Goal: Task Accomplishment & Management: Manage account settings

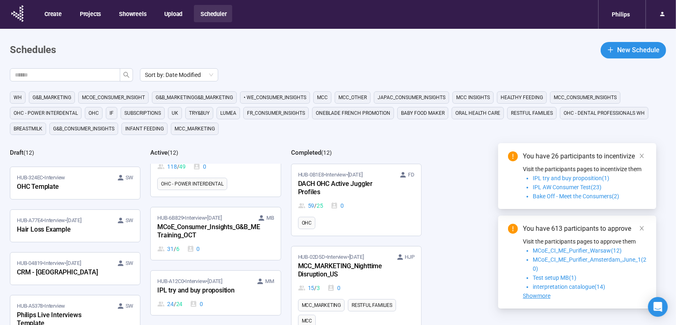
scroll to position [197, 0]
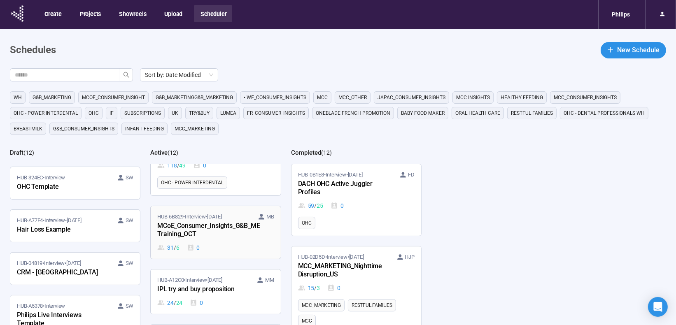
click at [188, 221] on div "MCoE_Consumer_Insights_G&B_ME Training_OCT" at bounding box center [202, 230] width 91 height 19
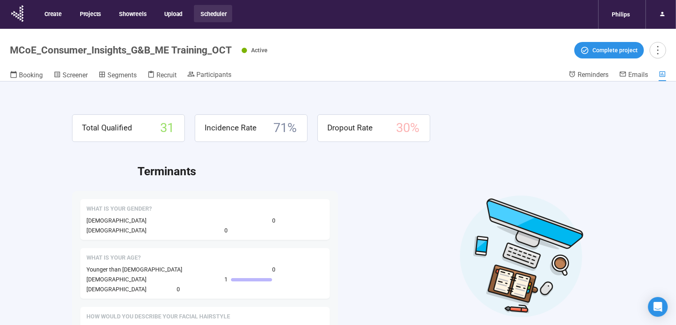
click at [217, 74] on span "Participants" at bounding box center [213, 75] width 35 height 8
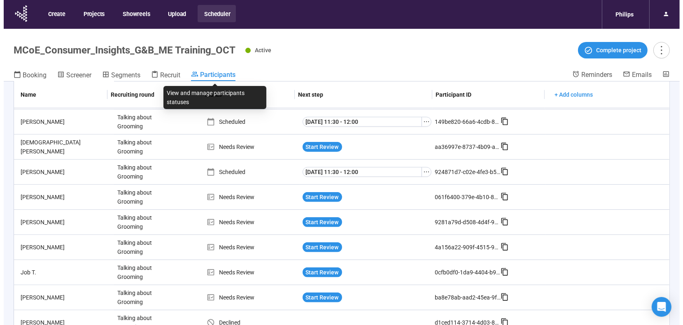
scroll to position [295, 0]
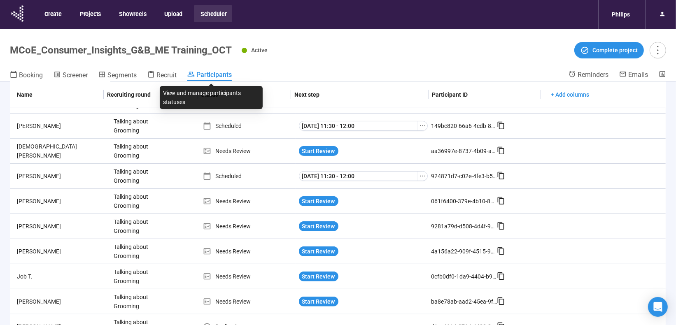
click at [318, 197] on span "Start Review" at bounding box center [318, 201] width 33 height 9
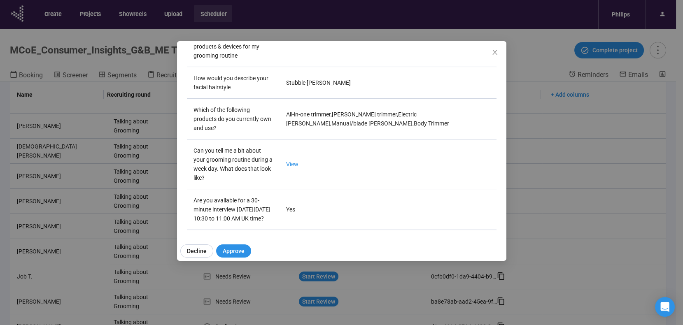
scroll to position [406, 0]
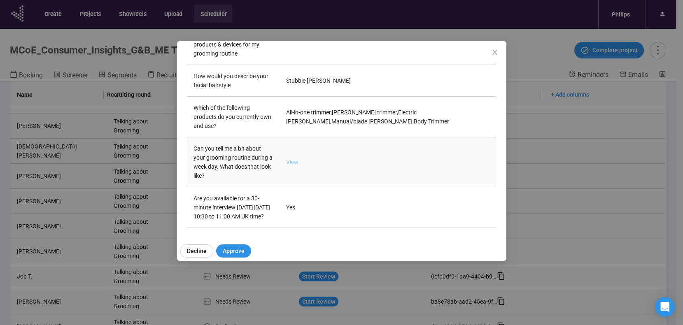
drag, startPoint x: 188, startPoint y: 207, endPoint x: 292, endPoint y: 159, distance: 114.6
click at [292, 159] on link "View" at bounding box center [292, 162] width 12 height 7
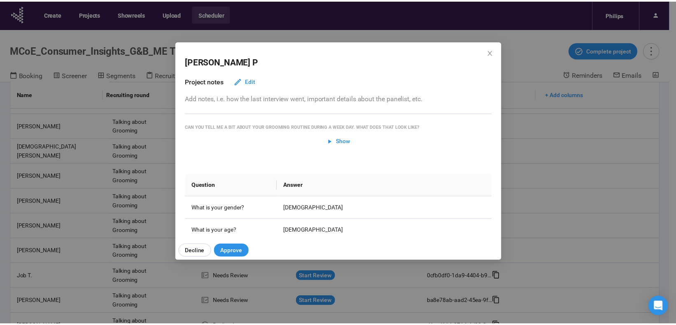
scroll to position [0, 0]
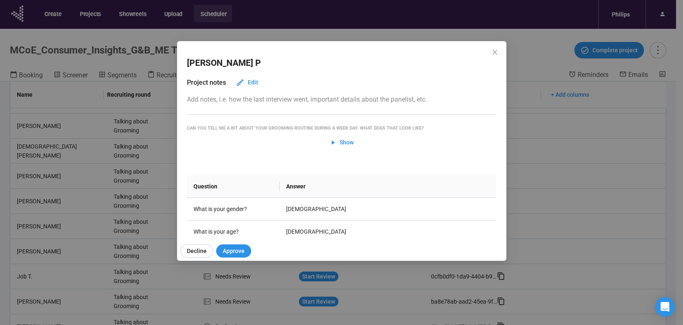
click at [494, 50] on icon "close" at bounding box center [495, 52] width 7 height 7
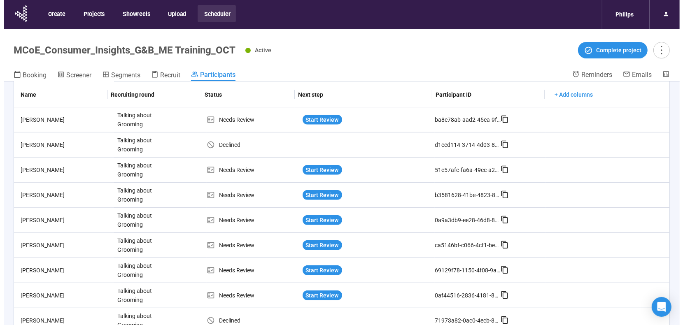
scroll to position [477, 0]
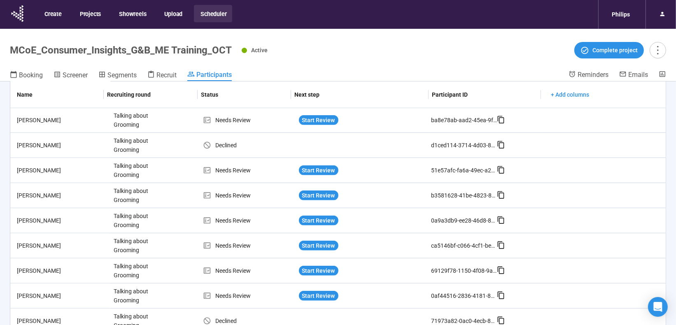
click at [310, 167] on span "Start Review" at bounding box center [318, 170] width 33 height 9
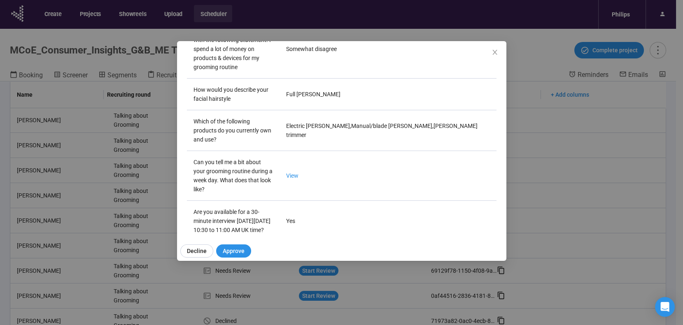
scroll to position [404, 0]
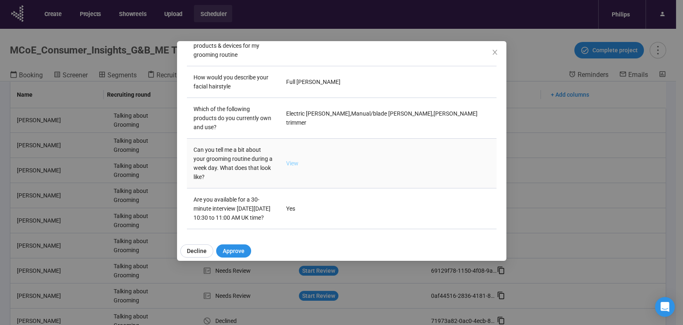
click at [289, 161] on link "View" at bounding box center [292, 163] width 12 height 7
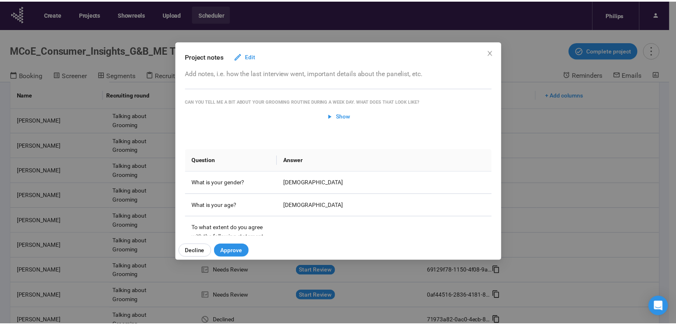
scroll to position [0, 0]
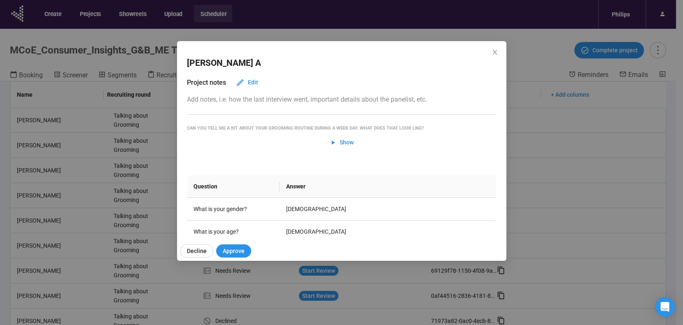
click at [493, 51] on icon "close" at bounding box center [495, 52] width 7 height 7
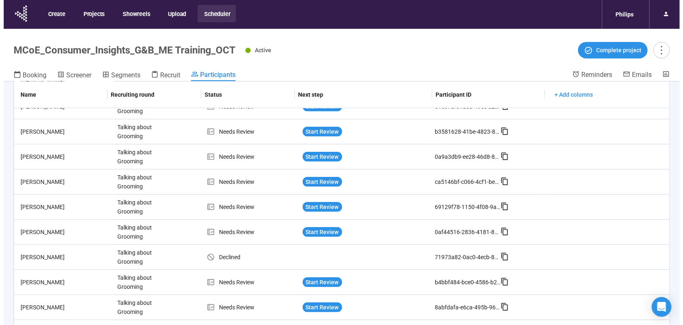
scroll to position [541, 0]
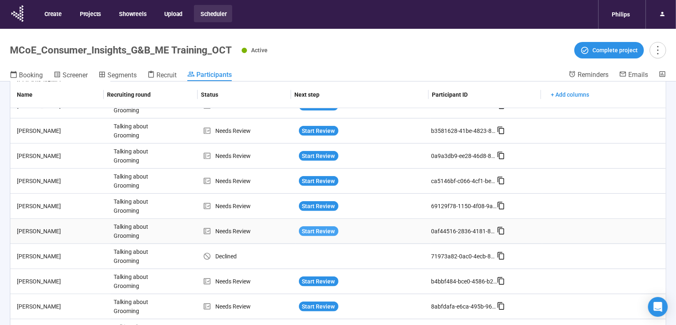
drag, startPoint x: 289, startPoint y: 161, endPoint x: 309, endPoint y: 225, distance: 67.4
click at [309, 227] on span "Start Review" at bounding box center [318, 231] width 33 height 9
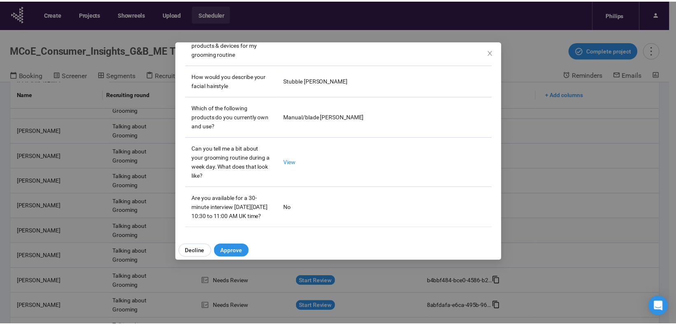
scroll to position [409, 0]
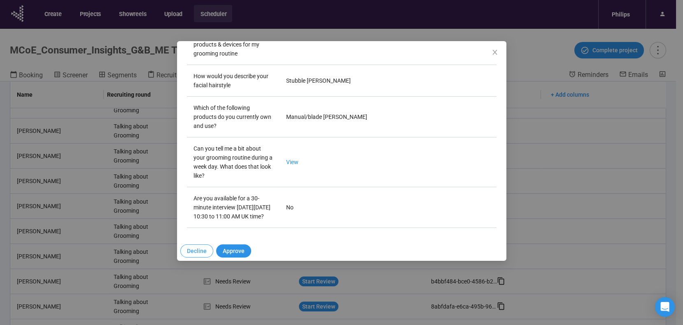
drag, startPoint x: 309, startPoint y: 225, endPoint x: 189, endPoint y: 249, distance: 122.3
click at [189, 249] on span "Decline" at bounding box center [197, 251] width 20 height 9
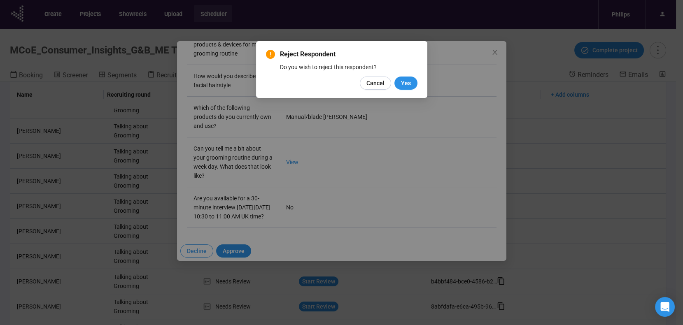
click at [405, 82] on span "Yes" at bounding box center [406, 83] width 10 height 9
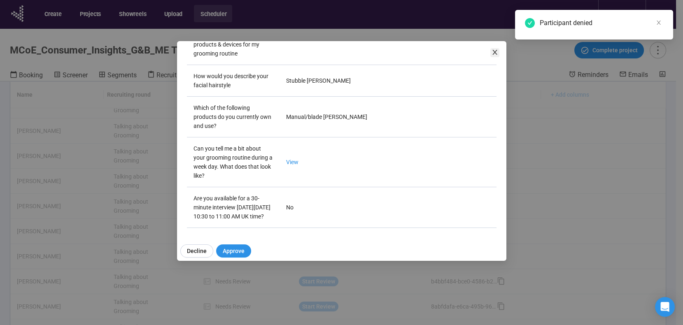
drag, startPoint x: 189, startPoint y: 249, endPoint x: 495, endPoint y: 49, distance: 365.1
click at [495, 49] on icon "close" at bounding box center [495, 52] width 7 height 7
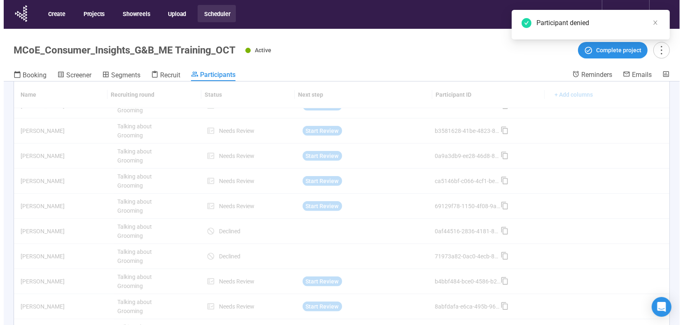
scroll to position [577, 0]
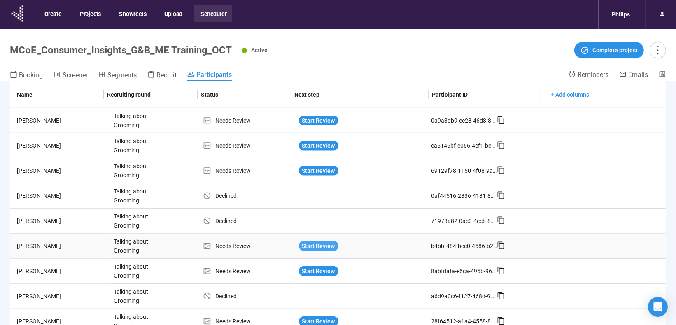
drag, startPoint x: 495, startPoint y: 49, endPoint x: 304, endPoint y: 241, distance: 270.3
click at [304, 242] on span "Start Review" at bounding box center [318, 246] width 33 height 9
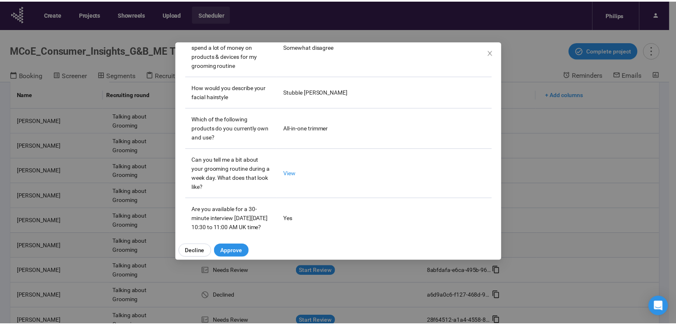
scroll to position [412, 0]
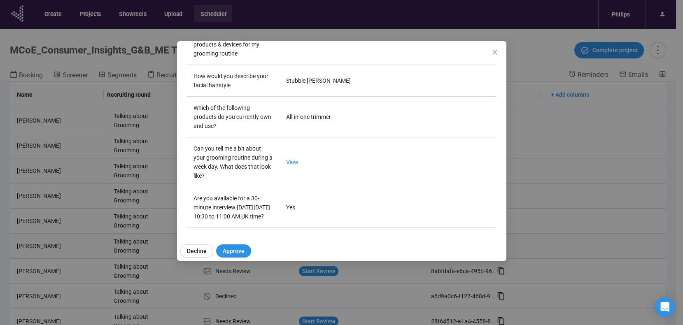
click at [199, 252] on span "Decline" at bounding box center [197, 251] width 20 height 9
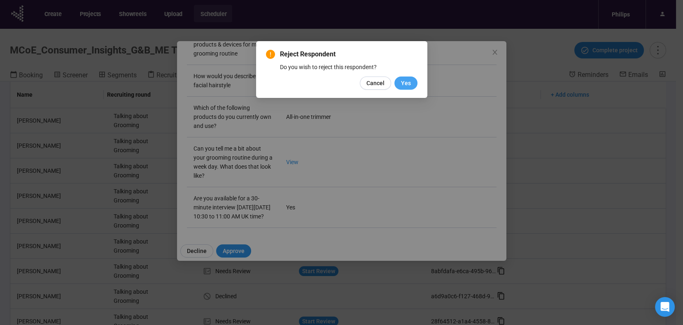
drag, startPoint x: 304, startPoint y: 241, endPoint x: 403, endPoint y: 88, distance: 181.9
click at [403, 88] on button "Yes" at bounding box center [406, 83] width 23 height 13
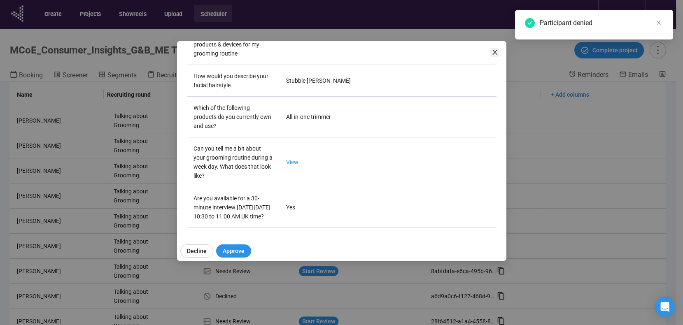
click at [495, 52] on icon "close" at bounding box center [495, 52] width 5 height 5
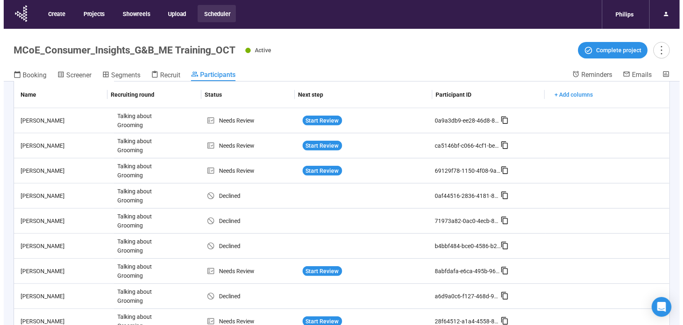
scroll to position [29, 0]
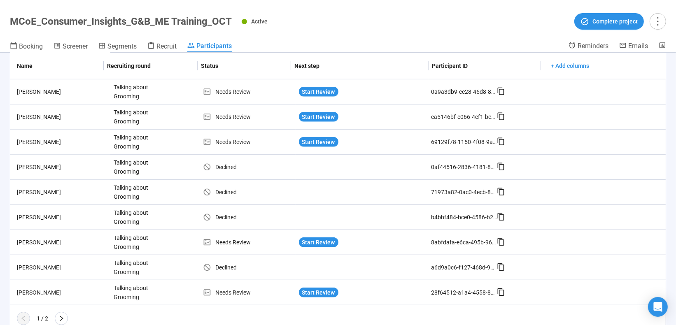
click at [311, 288] on span "Start Review" at bounding box center [318, 292] width 33 height 9
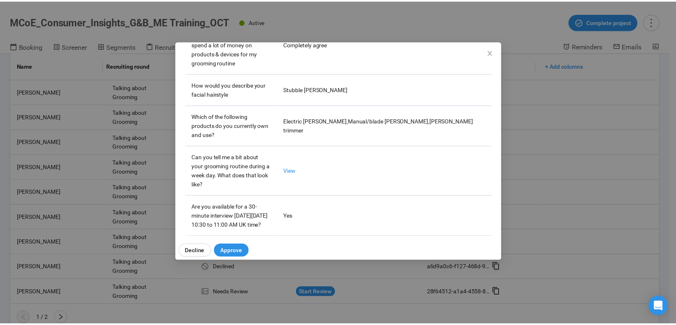
scroll to position [403, 0]
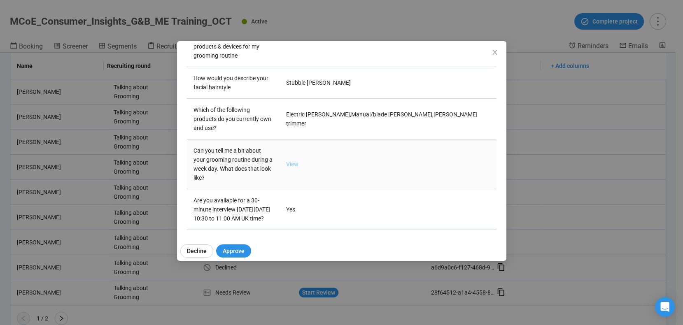
click at [289, 161] on link "View" at bounding box center [292, 164] width 12 height 7
click at [197, 249] on span "Decline" at bounding box center [197, 251] width 20 height 9
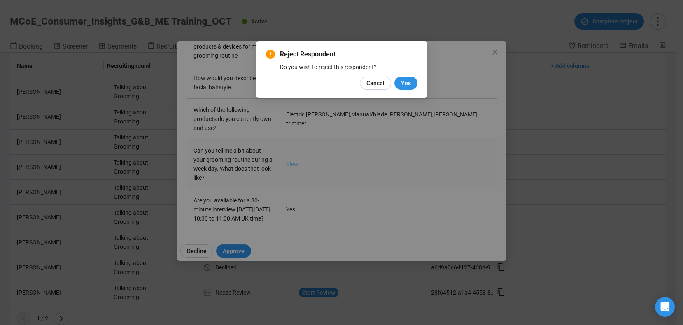
click at [413, 82] on button "Yes" at bounding box center [406, 83] width 23 height 13
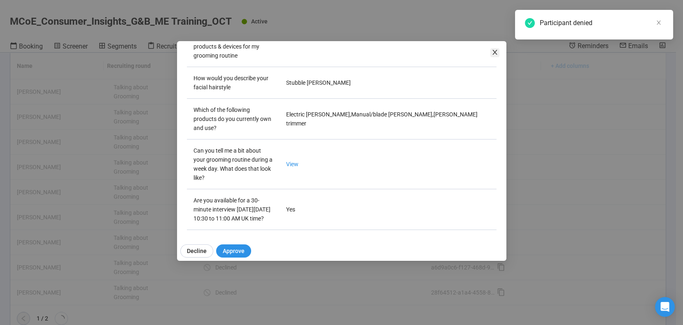
click at [495, 52] on icon "close" at bounding box center [495, 52] width 5 height 5
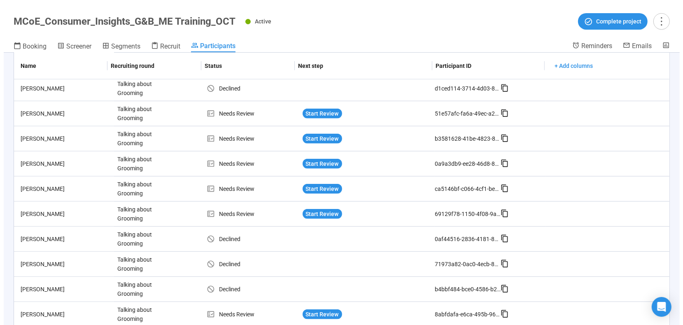
scroll to position [503, 0]
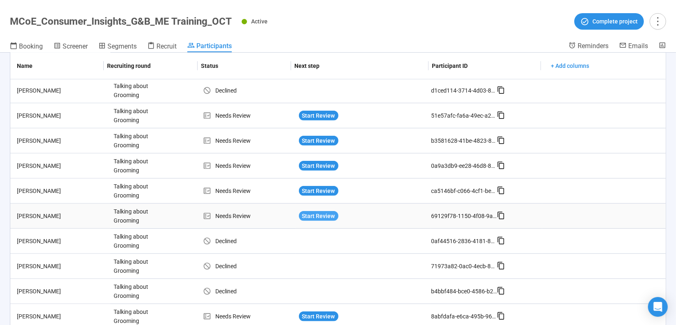
drag, startPoint x: 495, startPoint y: 52, endPoint x: 317, endPoint y: 209, distance: 237.6
click at [317, 212] on span "Start Review" at bounding box center [318, 216] width 33 height 9
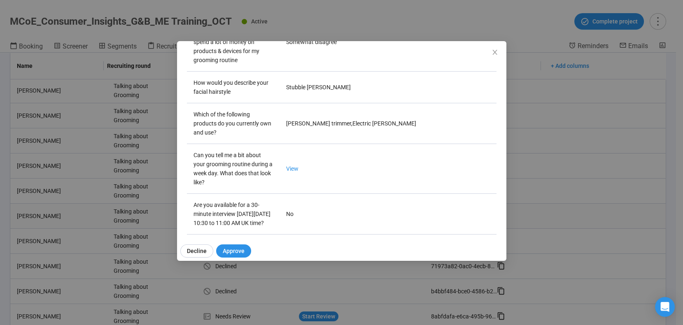
scroll to position [412, 0]
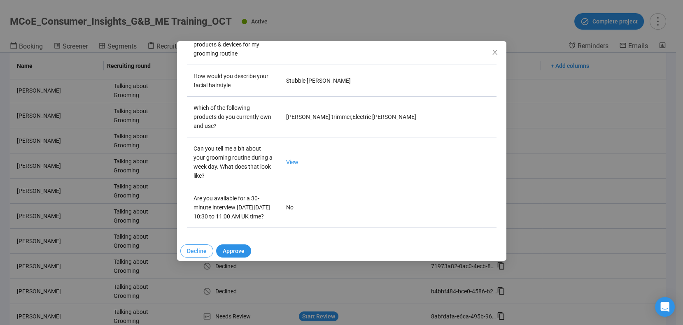
drag, startPoint x: 317, startPoint y: 209, endPoint x: 201, endPoint y: 249, distance: 121.9
click at [201, 249] on span "Decline" at bounding box center [197, 251] width 20 height 9
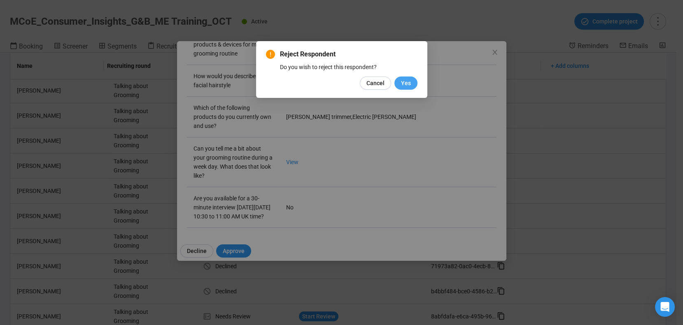
drag, startPoint x: 201, startPoint y: 249, endPoint x: 409, endPoint y: 80, distance: 267.0
click at [409, 80] on span "Yes" at bounding box center [406, 83] width 10 height 9
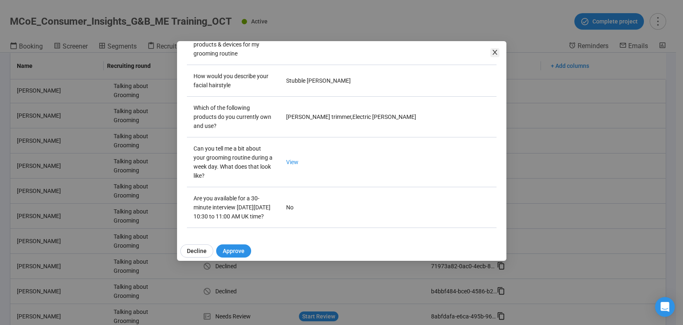
click at [496, 51] on icon "close" at bounding box center [495, 52] width 7 height 7
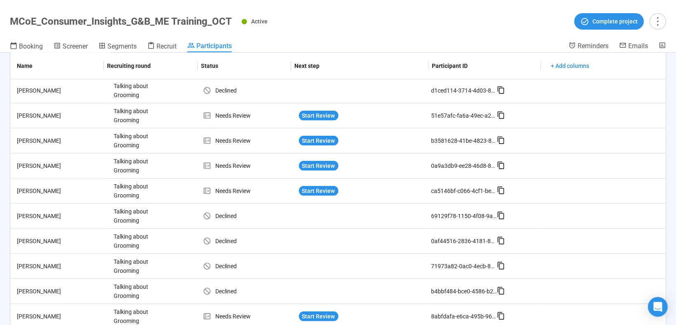
click at [305, 187] on span "Start Review" at bounding box center [318, 191] width 33 height 9
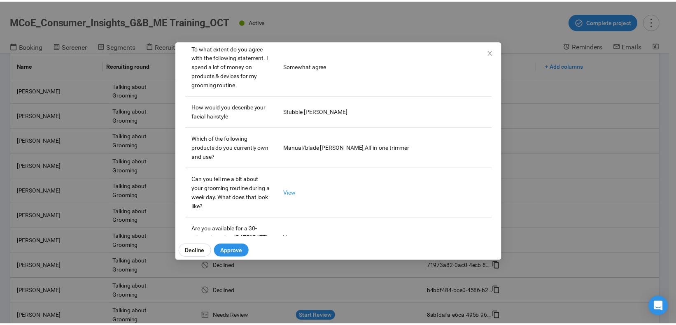
scroll to position [376, 0]
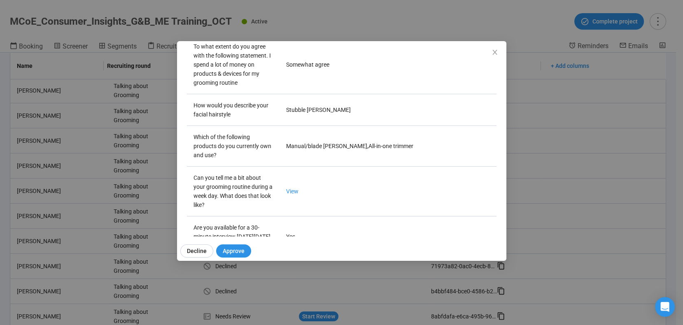
click at [202, 248] on span "Decline" at bounding box center [197, 251] width 20 height 9
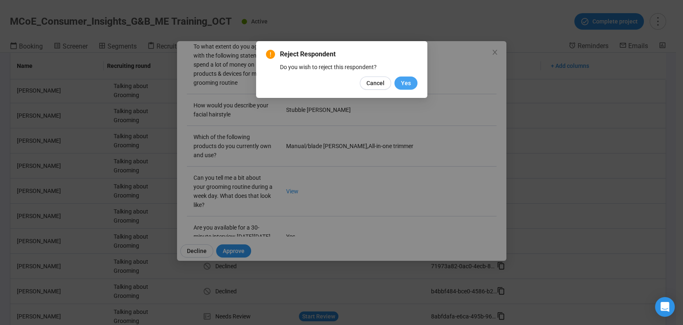
drag, startPoint x: 496, startPoint y: 51, endPoint x: 403, endPoint y: 86, distance: 98.9
click at [403, 86] on span "Yes" at bounding box center [406, 83] width 10 height 9
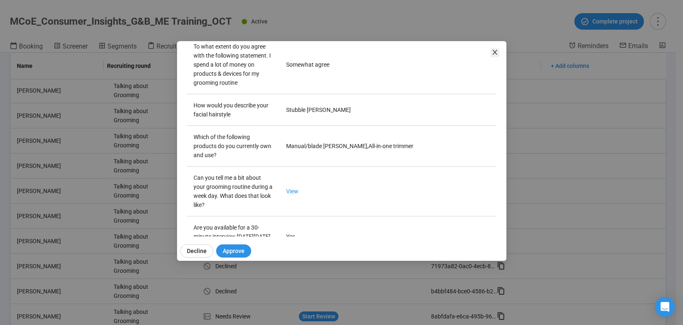
click at [494, 53] on icon "close" at bounding box center [495, 52] width 5 height 5
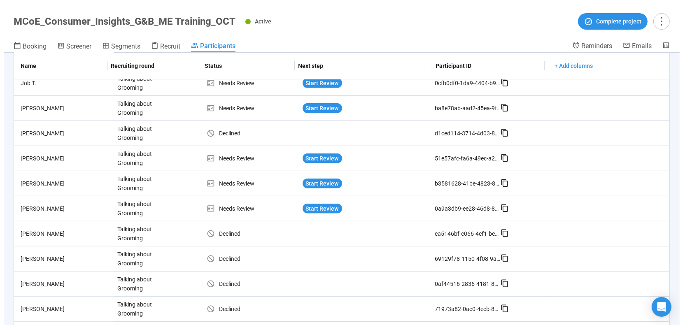
scroll to position [459, 0]
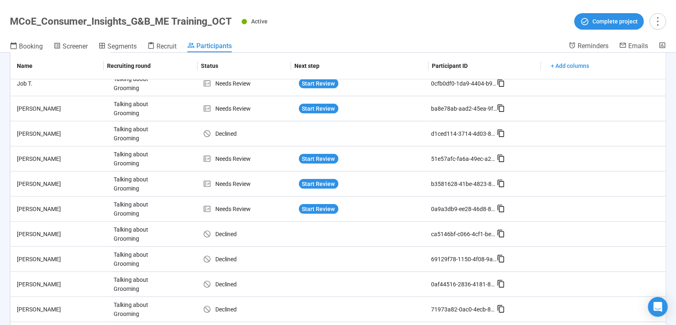
click at [308, 205] on span "Start Review" at bounding box center [318, 209] width 33 height 9
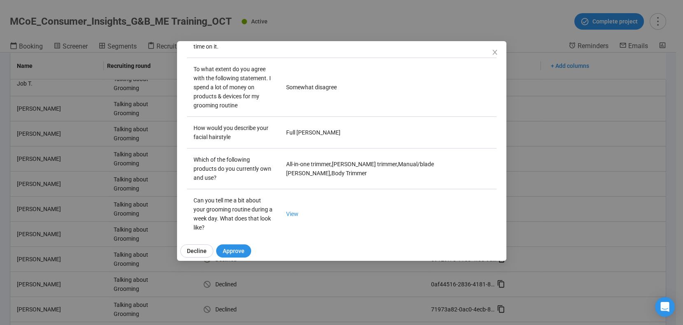
scroll to position [362, 0]
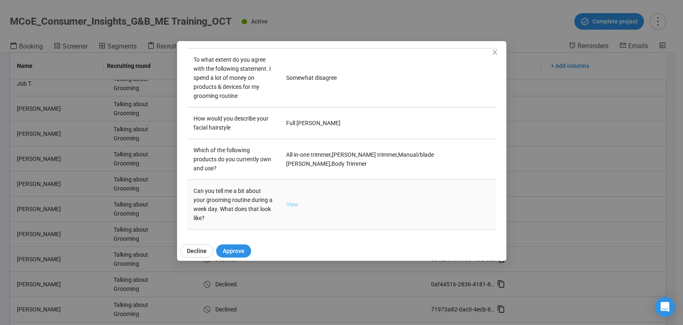
drag, startPoint x: 494, startPoint y: 53, endPoint x: 290, endPoint y: 201, distance: 252.4
click at [290, 201] on link "View" at bounding box center [292, 204] width 12 height 7
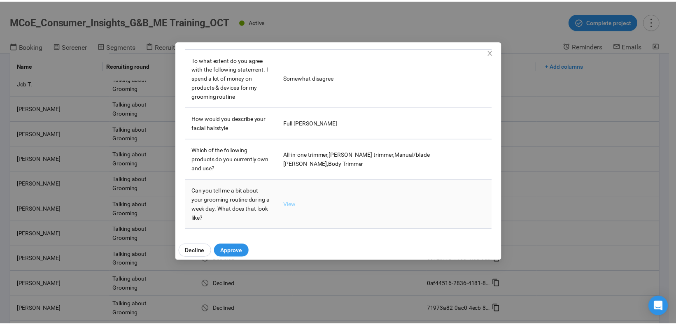
scroll to position [412, 0]
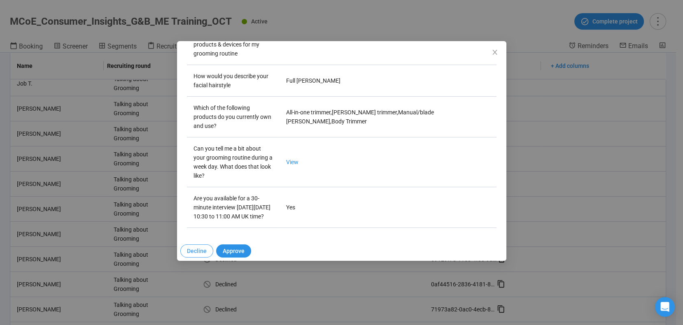
drag, startPoint x: 290, startPoint y: 201, endPoint x: 196, endPoint y: 253, distance: 106.6
click at [196, 253] on span "Decline" at bounding box center [197, 251] width 20 height 9
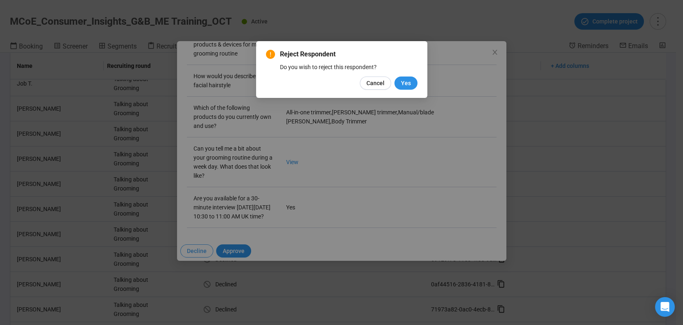
click at [402, 81] on span "Yes" at bounding box center [406, 83] width 10 height 9
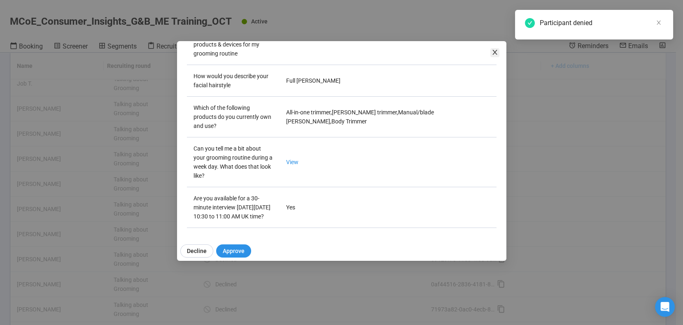
drag, startPoint x: 196, startPoint y: 253, endPoint x: 495, endPoint y: 49, distance: 361.0
click at [495, 49] on icon "close" at bounding box center [495, 52] width 7 height 7
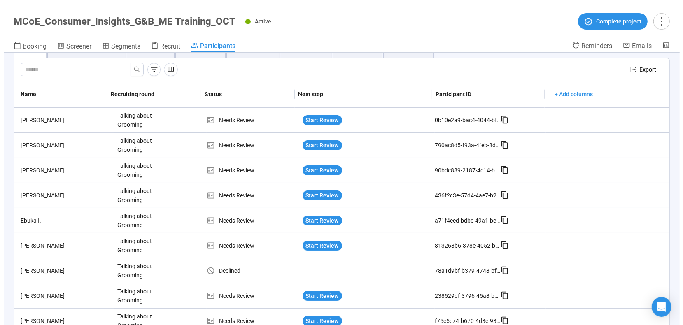
scroll to position [22, 0]
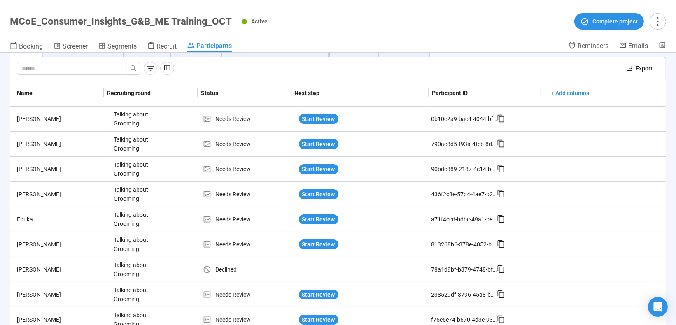
click at [315, 243] on span "Start Review" at bounding box center [318, 244] width 33 height 9
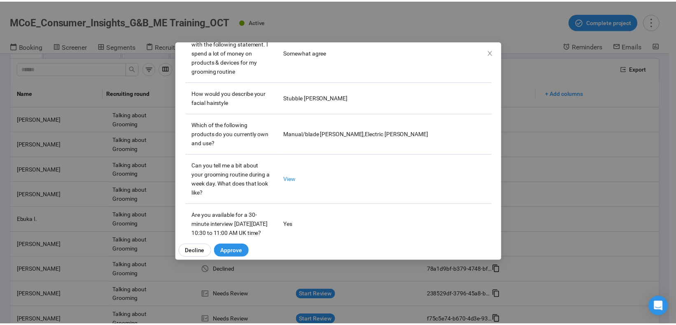
scroll to position [389, 0]
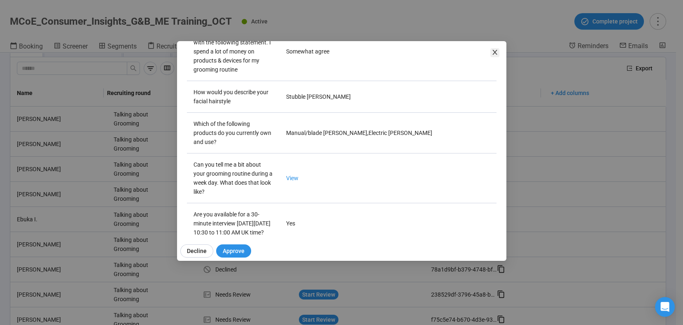
click at [494, 49] on icon "close" at bounding box center [495, 52] width 7 height 7
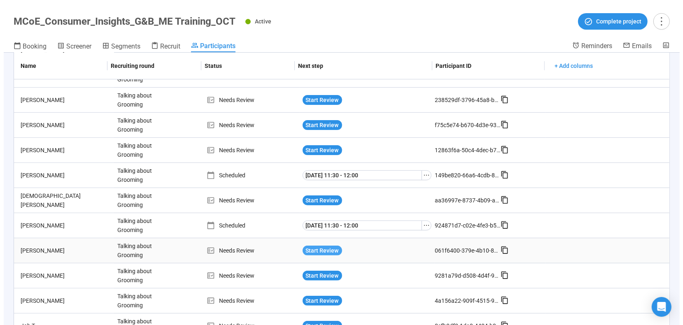
scroll to position [240, 0]
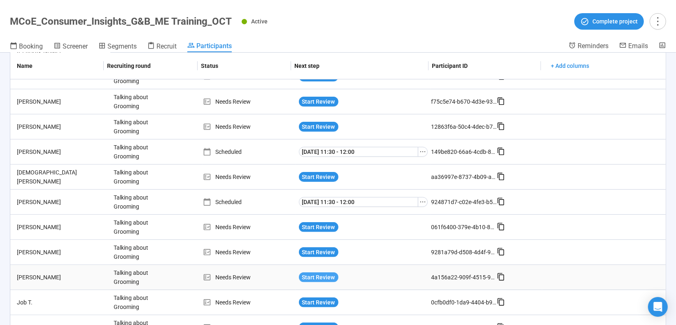
click at [317, 273] on span "Start Review" at bounding box center [318, 277] width 33 height 9
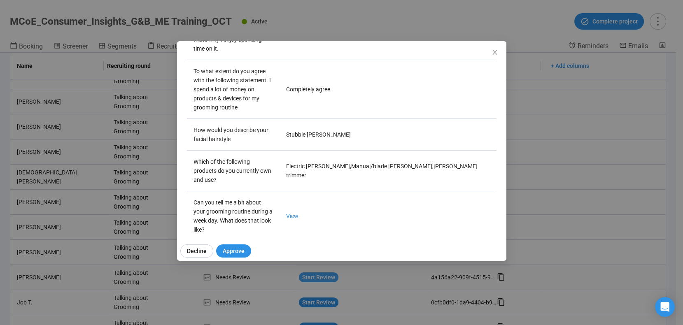
scroll to position [353, 0]
click at [289, 215] on link "View" at bounding box center [292, 214] width 12 height 7
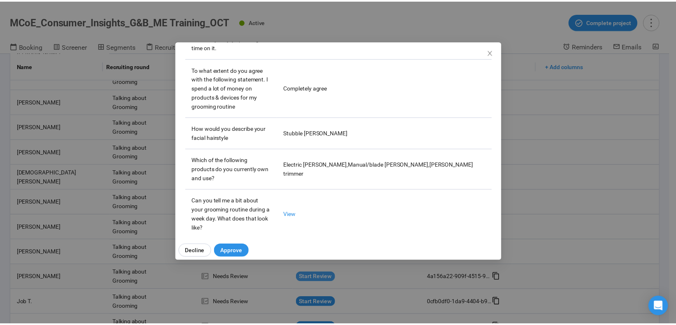
scroll to position [412, 0]
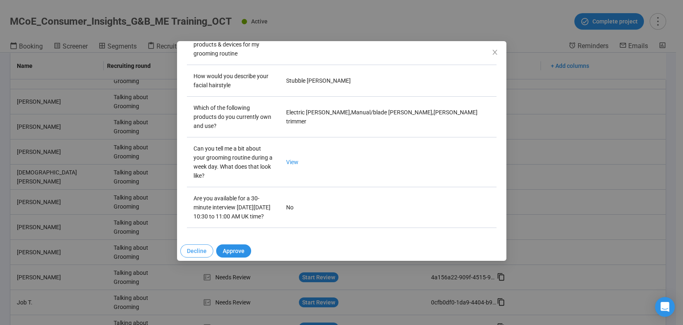
drag, startPoint x: 317, startPoint y: 271, endPoint x: 196, endPoint y: 250, distance: 122.5
click at [196, 250] on span "Decline" at bounding box center [197, 251] width 20 height 9
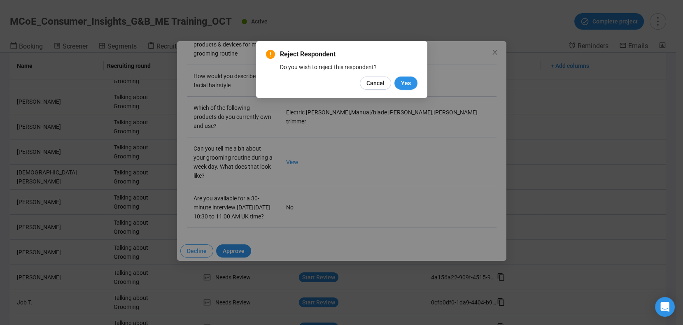
click at [408, 87] on span "Yes" at bounding box center [406, 83] width 10 height 9
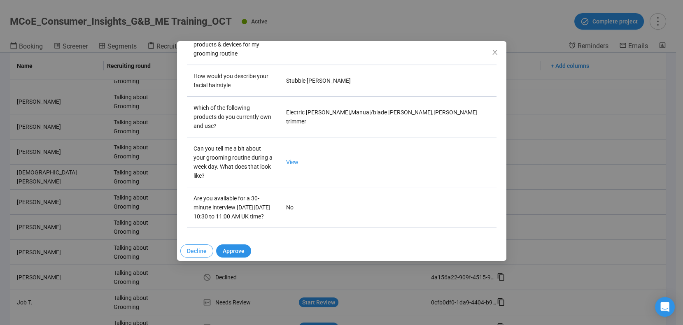
click at [493, 53] on icon "close" at bounding box center [495, 52] width 7 height 7
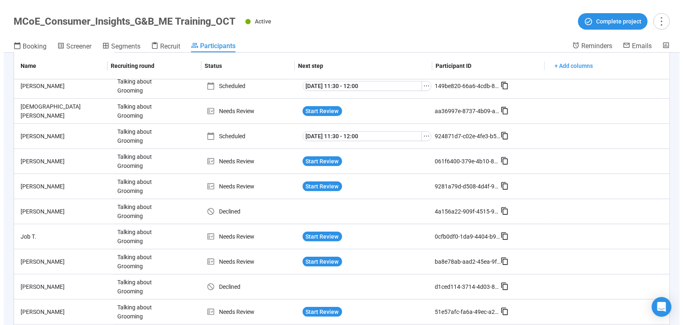
scroll to position [307, 0]
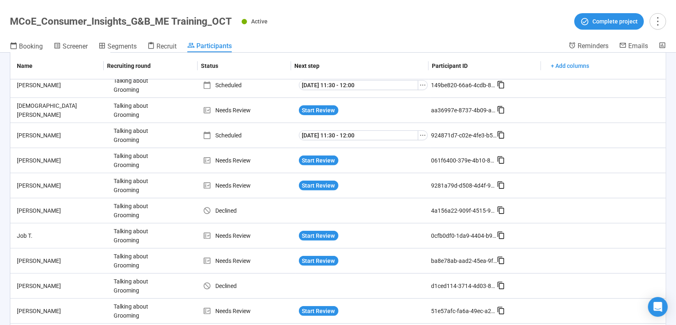
click at [316, 257] on span "Start Review" at bounding box center [318, 261] width 33 height 9
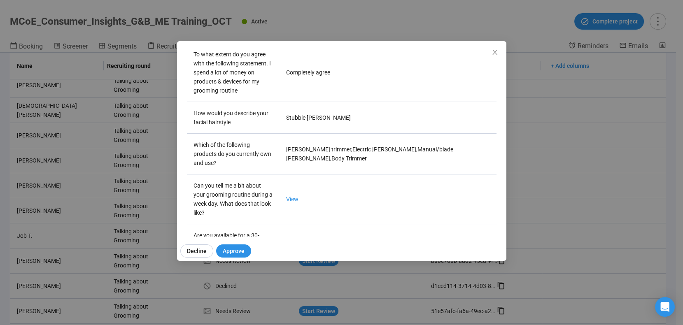
scroll to position [412, 0]
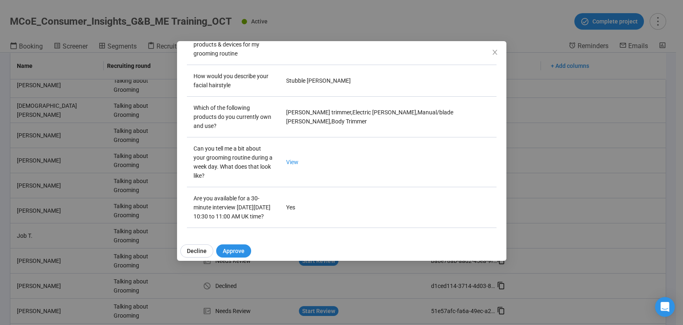
click at [290, 159] on link "View" at bounding box center [292, 162] width 12 height 7
click at [232, 248] on span "Approve" at bounding box center [234, 251] width 22 height 9
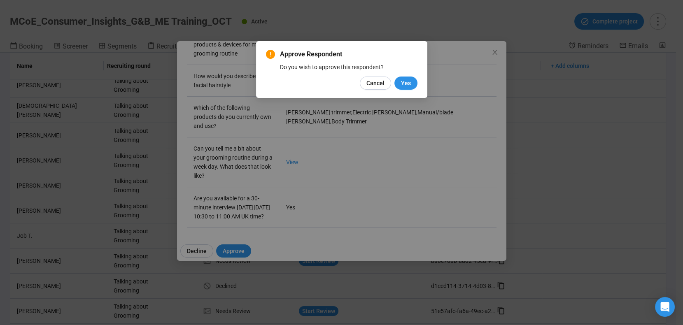
click at [407, 83] on span "Yes" at bounding box center [406, 83] width 10 height 9
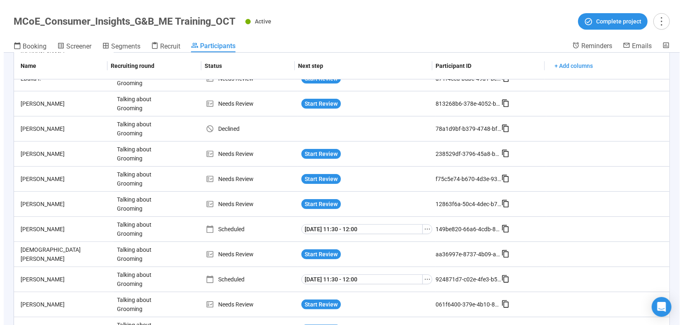
scroll to position [0, 0]
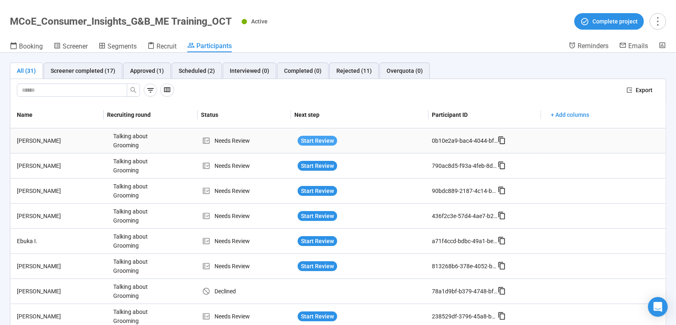
drag, startPoint x: 196, startPoint y: 250, endPoint x: 306, endPoint y: 136, distance: 158.5
click at [306, 136] on span "Start Review" at bounding box center [317, 140] width 33 height 9
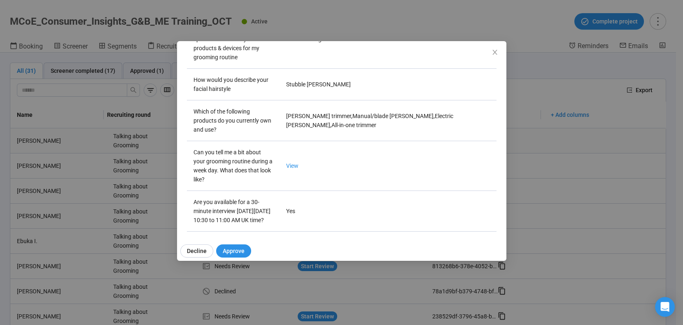
scroll to position [412, 0]
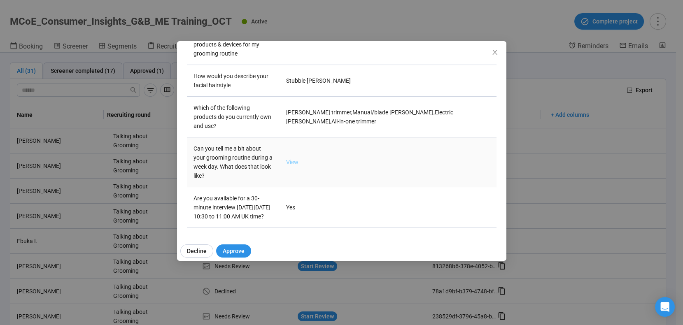
drag, startPoint x: 306, startPoint y: 136, endPoint x: 292, endPoint y: 153, distance: 21.9
click at [292, 159] on link "View" at bounding box center [292, 162] width 12 height 7
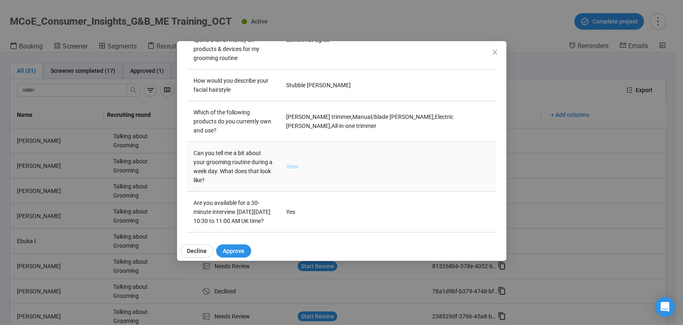
scroll to position [400, 0]
click at [494, 54] on icon "close" at bounding box center [495, 52] width 7 height 7
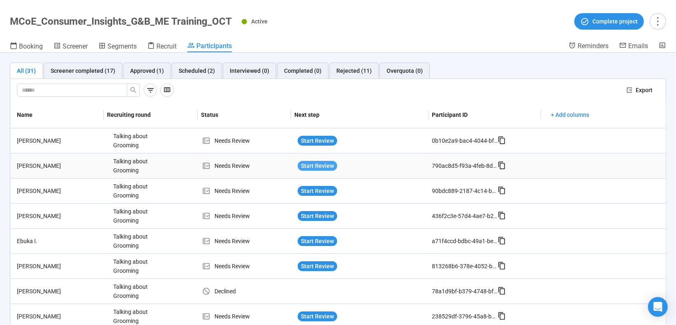
drag, startPoint x: 292, startPoint y: 153, endPoint x: 306, endPoint y: 164, distance: 18.0
click at [306, 164] on span "Start Review" at bounding box center [317, 165] width 33 height 9
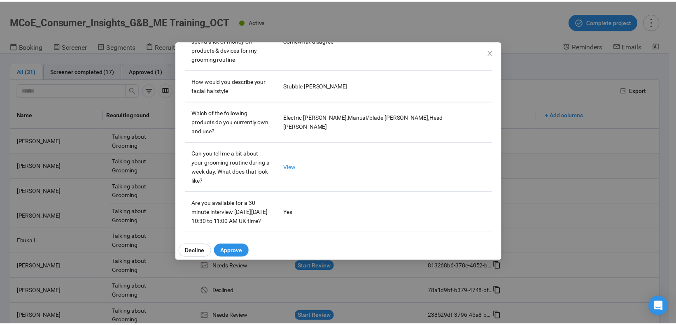
scroll to position [412, 0]
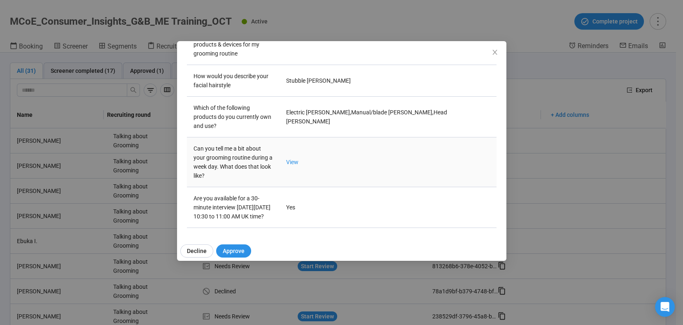
drag, startPoint x: 306, startPoint y: 164, endPoint x: 291, endPoint y: 149, distance: 21.0
click at [291, 149] on td "View" at bounding box center [388, 163] width 217 height 50
drag, startPoint x: 291, startPoint y: 149, endPoint x: 294, endPoint y: 153, distance: 4.7
click at [294, 159] on link "View" at bounding box center [292, 162] width 12 height 7
click at [495, 50] on icon "close" at bounding box center [495, 52] width 7 height 7
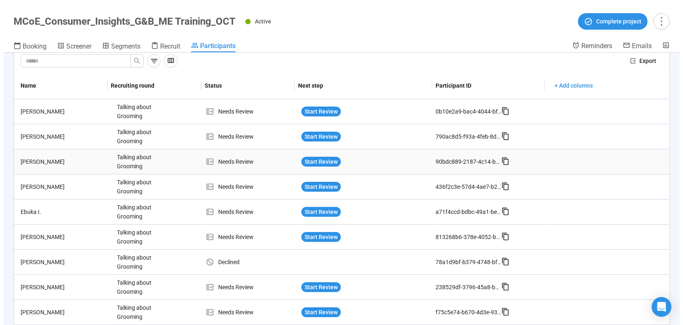
scroll to position [30, 0]
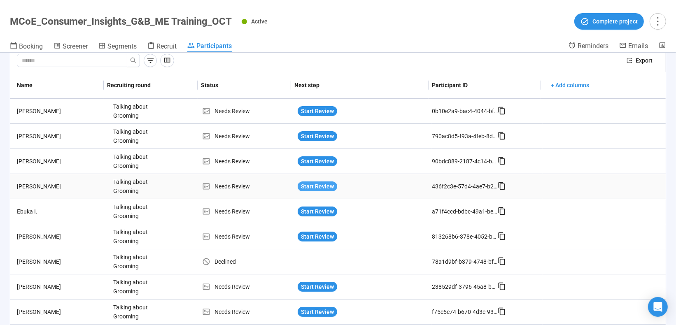
click at [306, 186] on span "Start Review" at bounding box center [317, 186] width 33 height 9
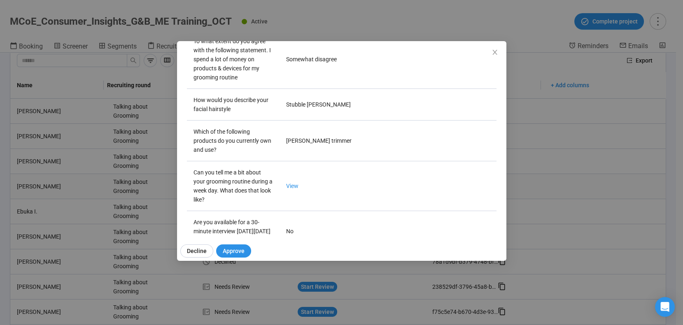
scroll to position [412, 0]
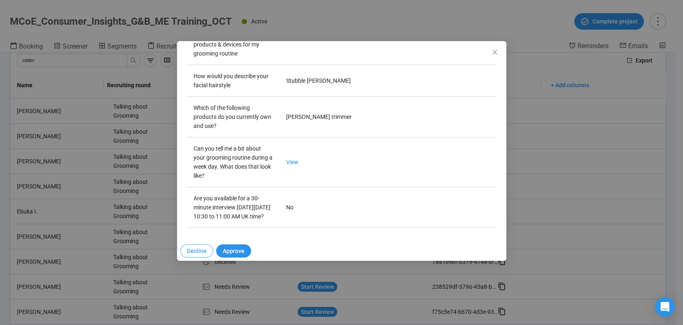
drag, startPoint x: 306, startPoint y: 186, endPoint x: 196, endPoint y: 248, distance: 125.8
click at [196, 248] on span "Decline" at bounding box center [197, 251] width 20 height 9
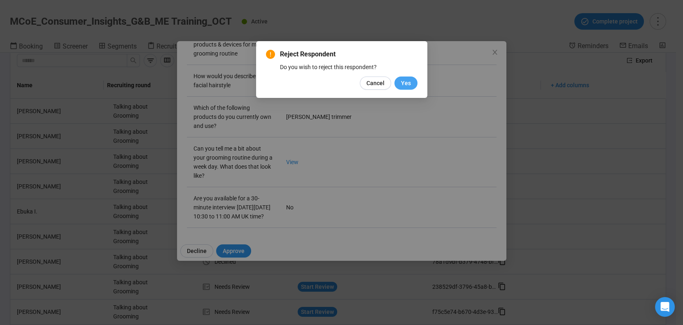
drag, startPoint x: 196, startPoint y: 248, endPoint x: 407, endPoint y: 82, distance: 268.3
click at [407, 82] on span "Yes" at bounding box center [406, 83] width 10 height 9
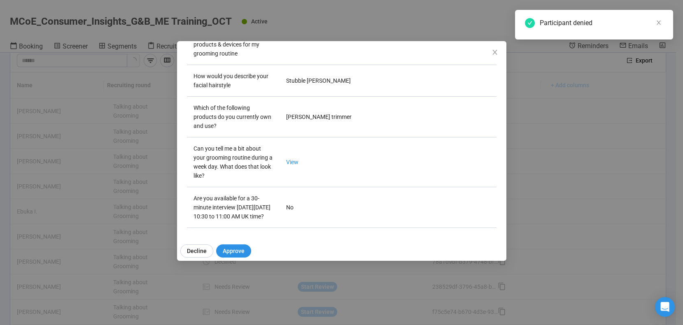
click at [496, 50] on icon "close" at bounding box center [495, 52] width 7 height 7
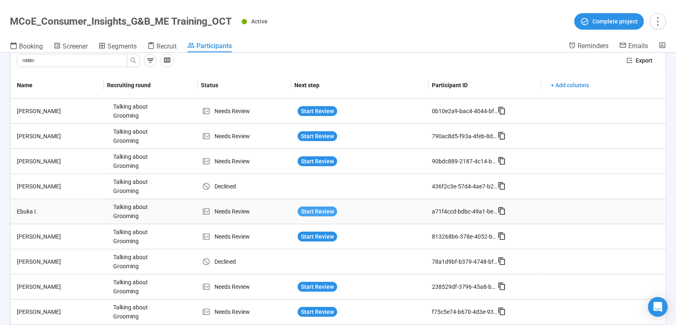
drag, startPoint x: 407, startPoint y: 82, endPoint x: 308, endPoint y: 209, distance: 161.2
click at [308, 209] on span "Start Review" at bounding box center [317, 211] width 33 height 9
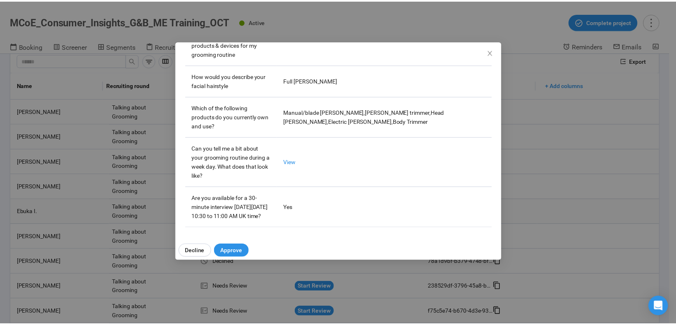
scroll to position [408, 0]
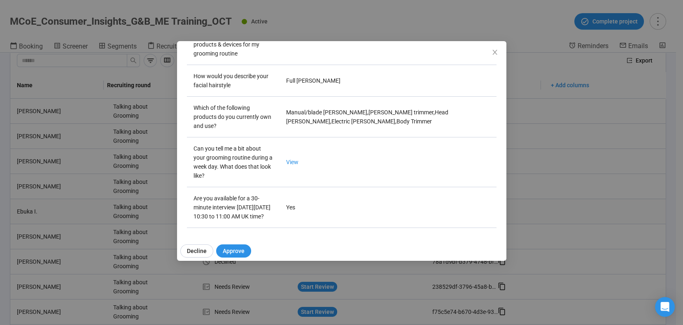
click at [291, 159] on link "View" at bounding box center [292, 162] width 12 height 7
drag, startPoint x: 308, startPoint y: 209, endPoint x: 197, endPoint y: 248, distance: 117.0
click at [197, 248] on span "Decline" at bounding box center [197, 251] width 20 height 9
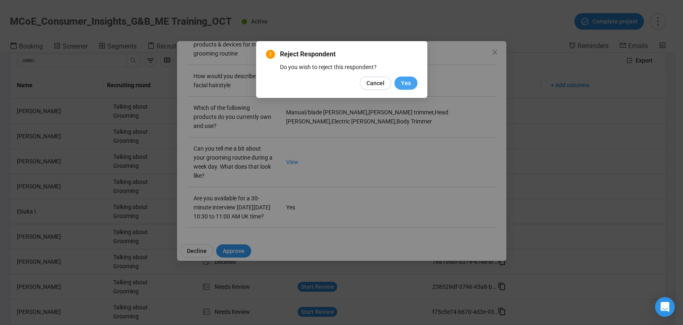
drag, startPoint x: 197, startPoint y: 248, endPoint x: 407, endPoint y: 83, distance: 267.0
click at [407, 83] on span "Yes" at bounding box center [406, 83] width 10 height 9
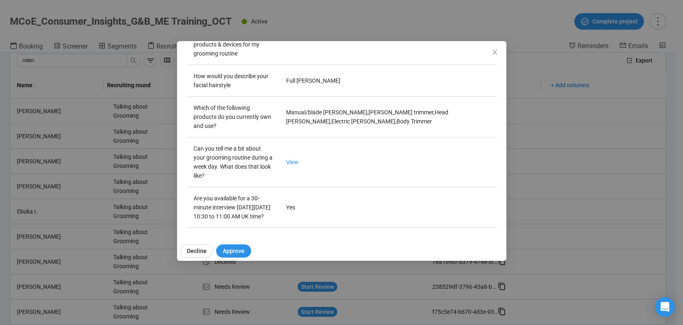
click at [496, 52] on icon "close" at bounding box center [495, 52] width 7 height 7
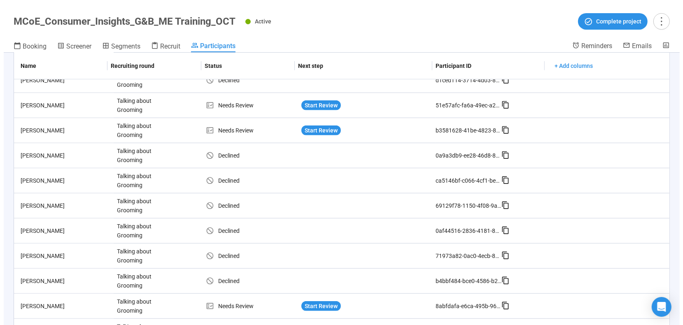
scroll to position [556, 0]
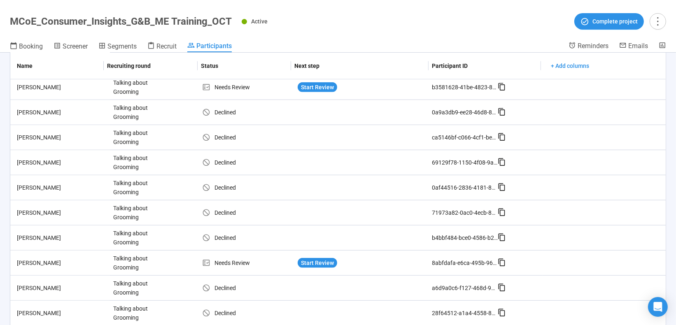
click at [306, 260] on span "Start Review" at bounding box center [317, 263] width 33 height 9
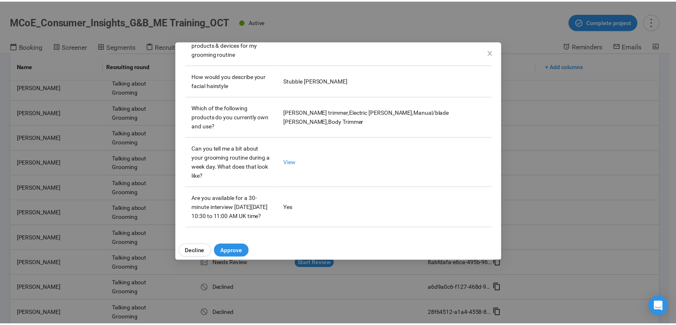
scroll to position [412, 0]
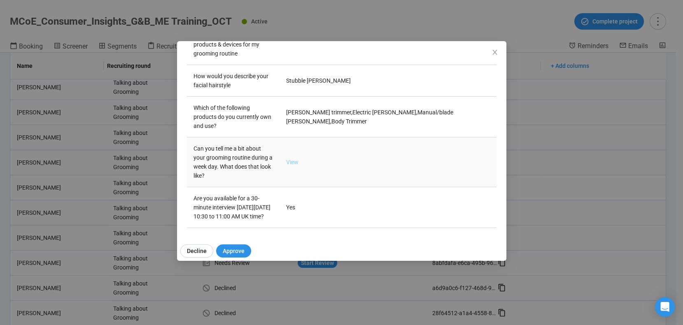
drag, startPoint x: 407, startPoint y: 83, endPoint x: 292, endPoint y: 154, distance: 135.7
click at [292, 159] on link "View" at bounding box center [292, 162] width 12 height 7
drag, startPoint x: 292, startPoint y: 154, endPoint x: 232, endPoint y: 249, distance: 112.5
click at [232, 249] on span "Approve" at bounding box center [234, 251] width 22 height 9
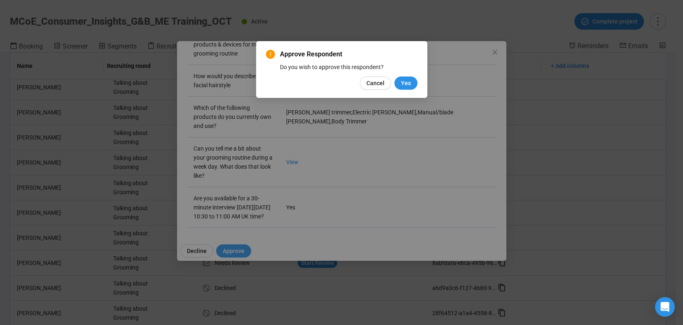
click at [404, 87] on span "Yes" at bounding box center [406, 83] width 10 height 9
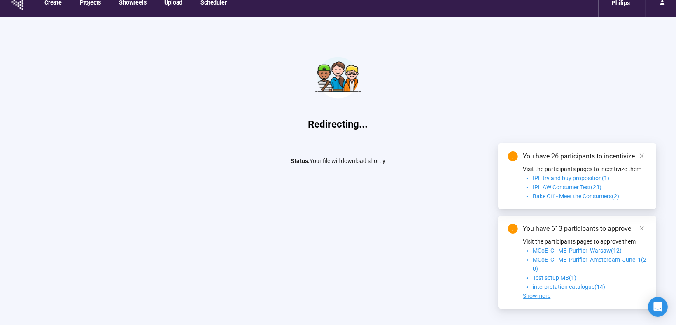
scroll to position [29, 0]
